Goal: Communication & Community: Answer question/provide support

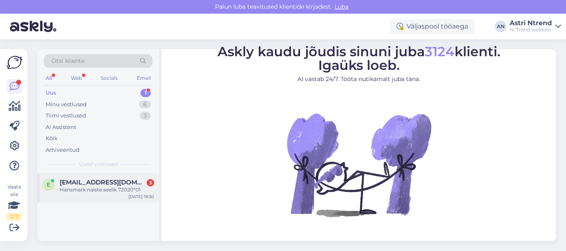
click at [79, 187] on div "Hansmark naiste seelik 72020*01" at bounding box center [107, 189] width 94 height 7
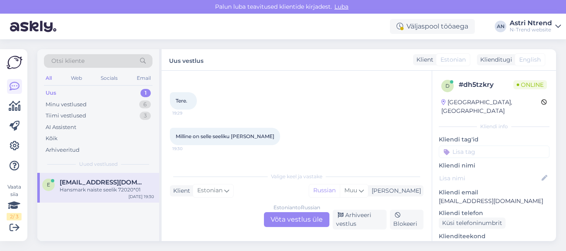
scroll to position [60, 0]
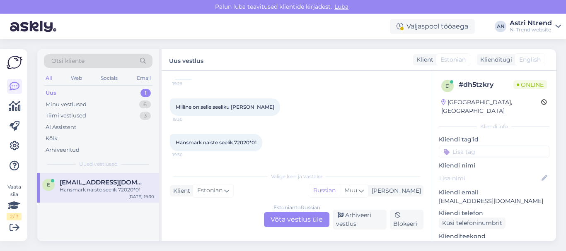
click at [309, 216] on div "Estonian to Russian Võta vestlus üle" at bounding box center [296, 219] width 65 height 15
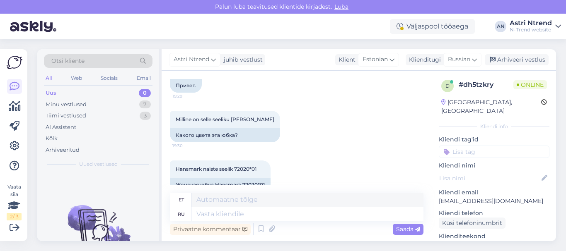
scroll to position [77, 0]
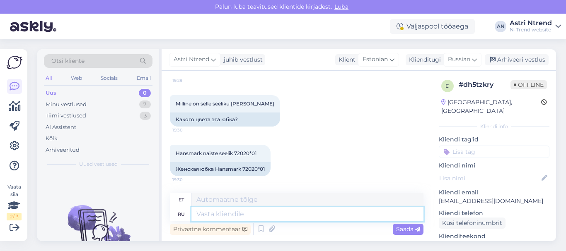
click at [228, 210] on textarea at bounding box center [307, 214] width 232 height 14
paste textarea "Темно-синий,"
type textarea "Темно-синий,"
type textarea "Tume sinine,"
type textarea "Темно-синий,"
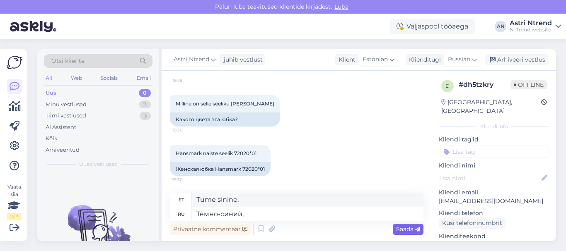
click at [409, 231] on span "Saada" at bounding box center [408, 229] width 24 height 7
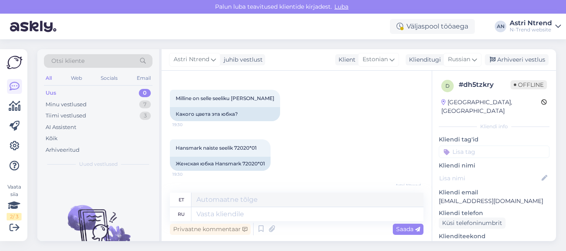
scroll to position [127, 0]
